Goal: Information Seeking & Learning: Find specific fact

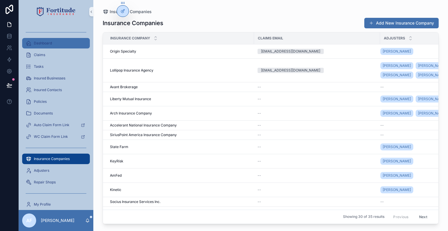
click at [44, 45] on span "Dashboard" at bounding box center [43, 43] width 18 height 5
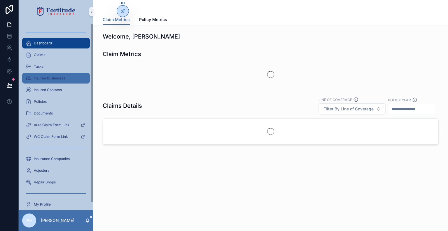
click at [46, 80] on span "Insured Businesses" at bounding box center [50, 78] width 32 height 5
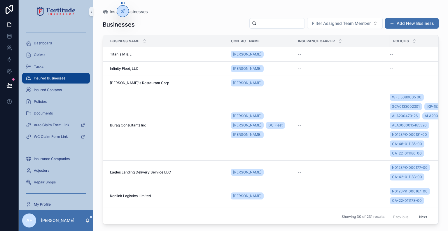
click at [258, 24] on input "scrollable content" at bounding box center [281, 23] width 48 height 8
type input "*********"
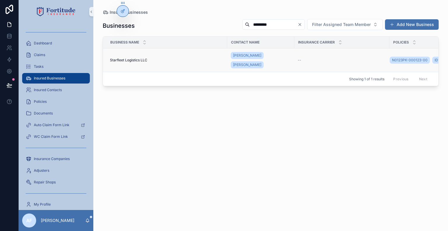
click at [139, 58] on span "Starfleet Logistics LLC" at bounding box center [128, 60] width 37 height 5
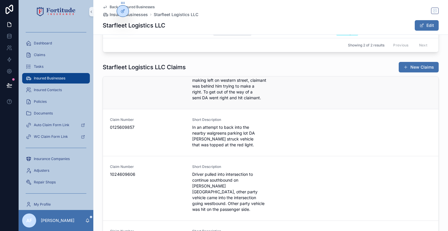
scroll to position [350, 0]
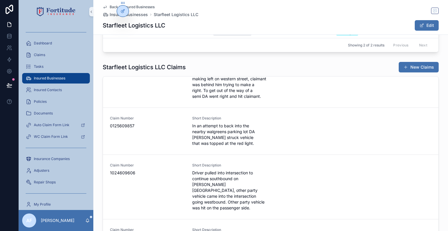
click at [181, 30] on div "Starfleet Logistics LLC Edit" at bounding box center [271, 25] width 336 height 11
click at [202, 130] on span "In an attempt to back into the nearby walgreens parking lot DA [PERSON_NAME] st…" at bounding box center [229, 134] width 75 height 23
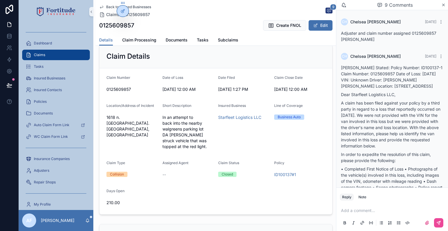
scroll to position [146, 0]
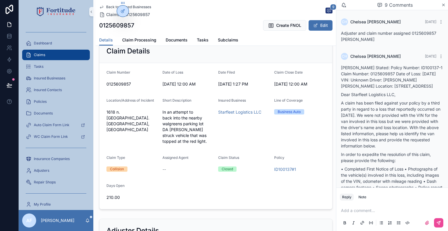
drag, startPoint x: 160, startPoint y: 111, endPoint x: 209, endPoint y: 144, distance: 58.9
click at [209, 144] on form "Claim Number 0125609857 Date of Loss [DATE] 12:00 AM Date Filed [DATE] 1:27 PM …" at bounding box center [215, 136] width 233 height 146
copy span "In an attempt to back into the nearby walgreens parking lot DA [PERSON_NAME] st…"
